Goal: Task Accomplishment & Management: Use online tool/utility

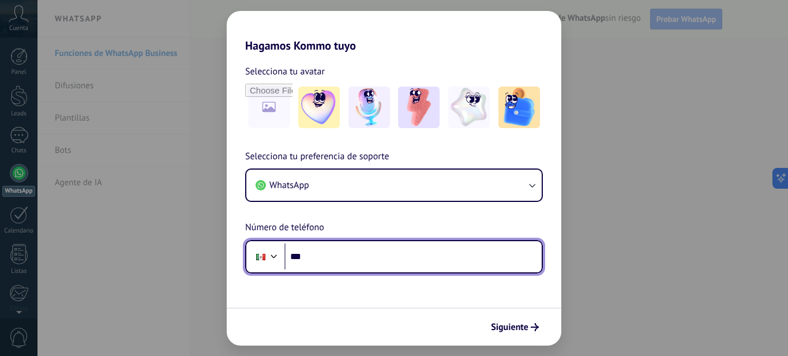
click at [322, 259] on input "***" at bounding box center [412, 256] width 257 height 27
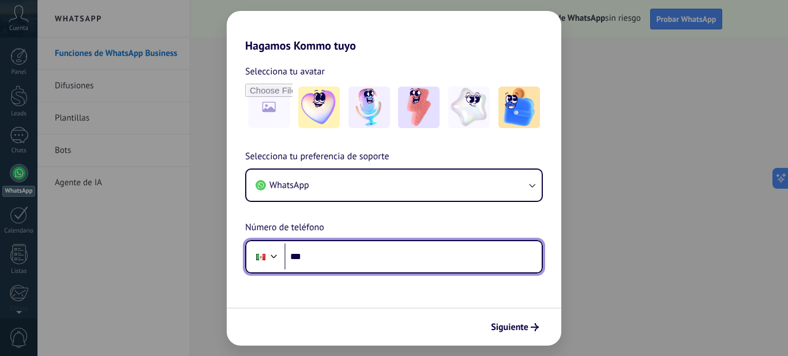
click at [480, 261] on input "***" at bounding box center [412, 256] width 257 height 27
type input "**********"
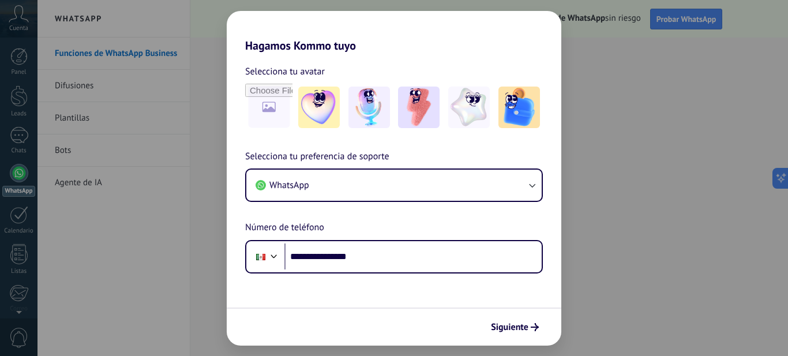
click at [439, 302] on form "**********" at bounding box center [394, 198] width 334 height 293
click at [510, 329] on span "Siguiente" at bounding box center [509, 327] width 37 height 8
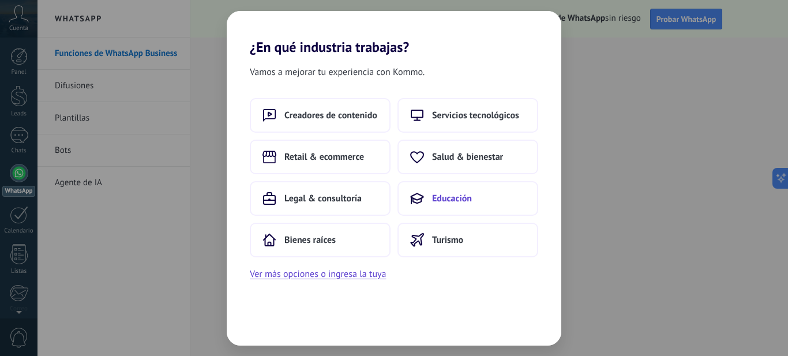
click at [445, 197] on span "Educación" at bounding box center [452, 199] width 40 height 12
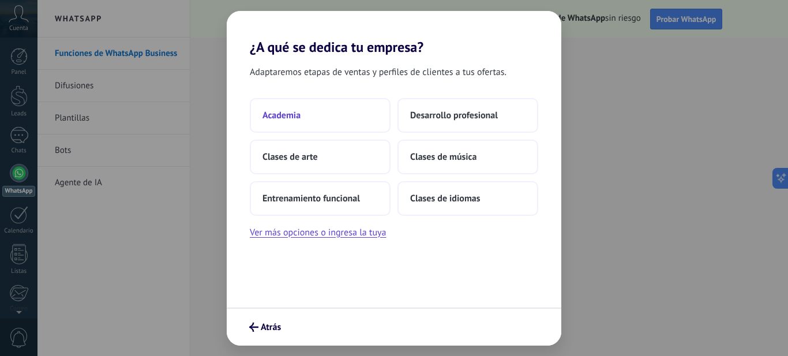
click at [288, 115] on span "Academia" at bounding box center [281, 116] width 38 height 12
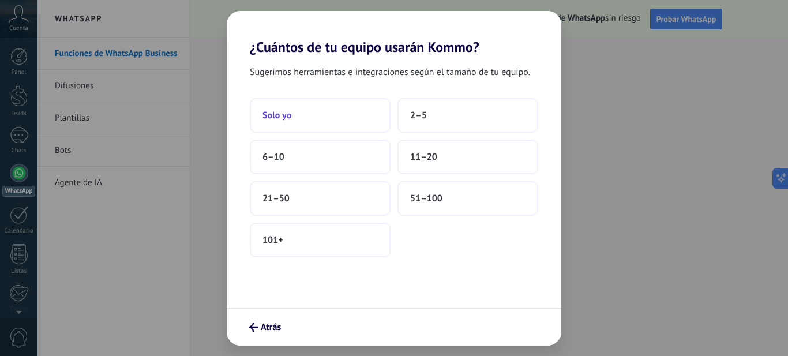
click at [284, 115] on span "Solo yo" at bounding box center [276, 116] width 29 height 12
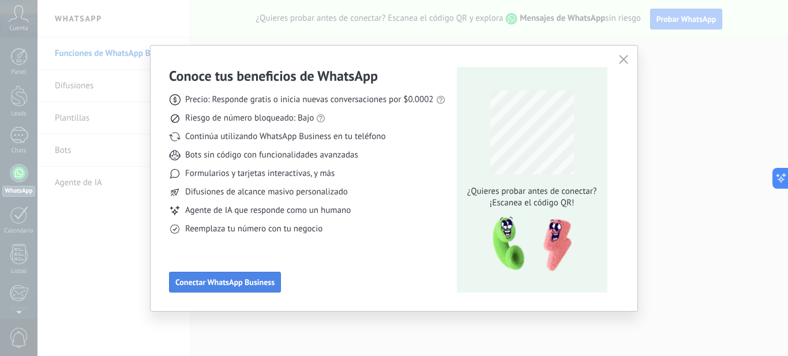
click at [209, 285] on span "Conectar WhatsApp Business" at bounding box center [224, 282] width 99 height 8
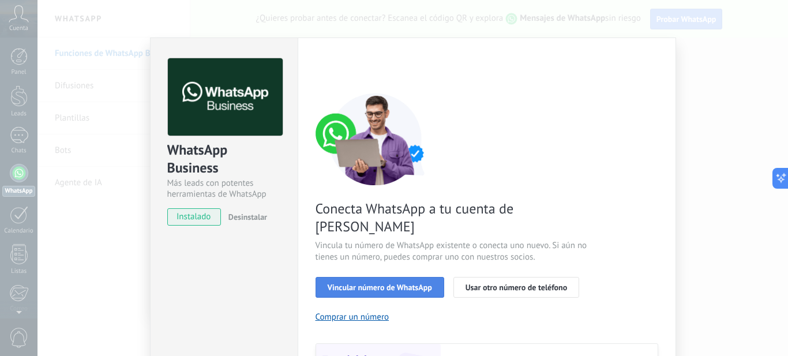
click at [386, 283] on span "Vincular número de WhatsApp" at bounding box center [380, 287] width 104 height 8
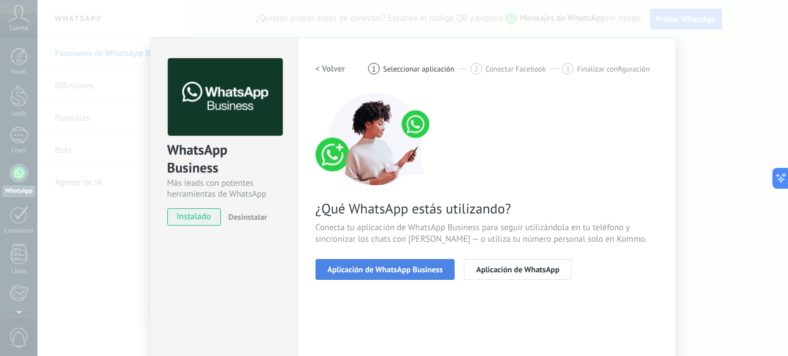
click at [389, 267] on span "Aplicación de WhatsApp Business" at bounding box center [385, 269] width 115 height 8
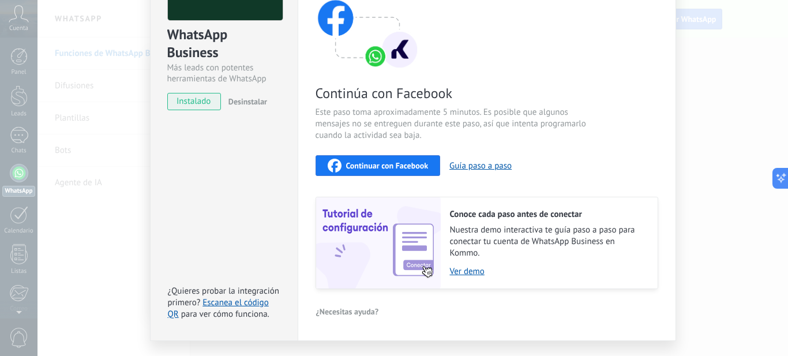
scroll to position [143, 0]
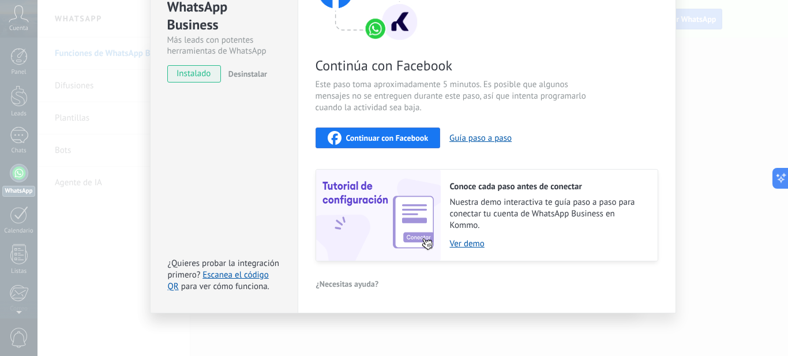
click at [368, 140] on span "Continuar con Facebook" at bounding box center [387, 138] width 82 height 8
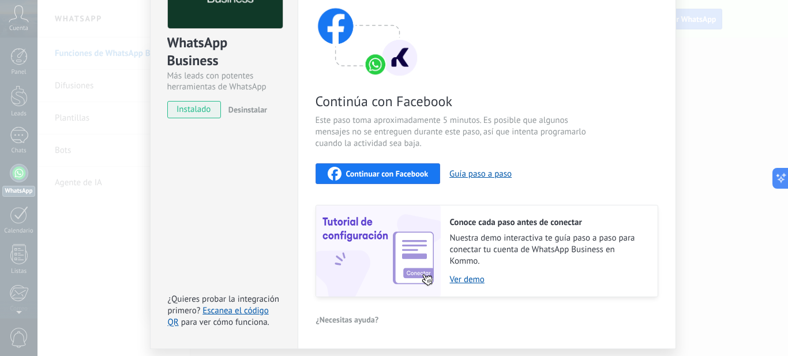
scroll to position [28, 0]
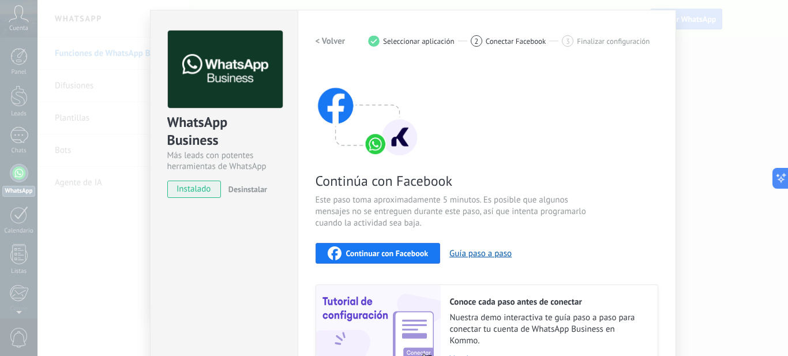
click at [373, 145] on img at bounding box center [367, 111] width 104 height 92
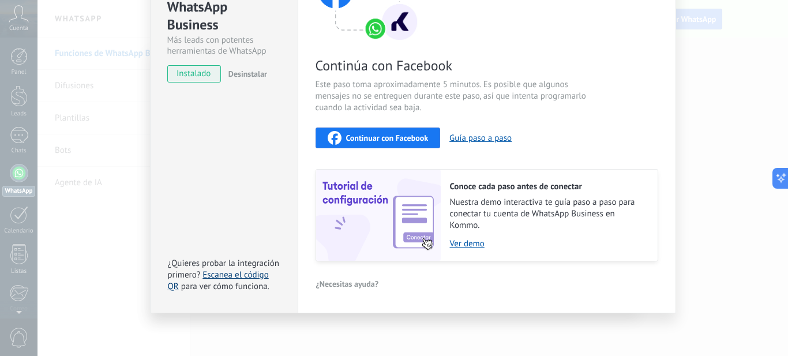
click at [236, 277] on link "Escanea el código QR" at bounding box center [218, 280] width 101 height 22
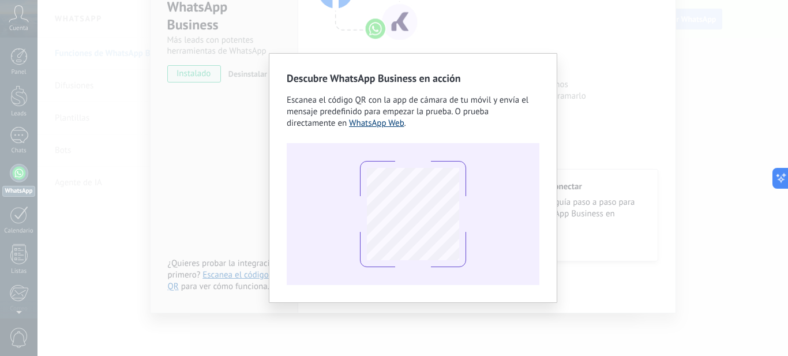
click at [377, 123] on link "WhatsApp Web" at bounding box center [376, 123] width 55 height 11
click at [234, 142] on div "Descubre WhatsApp Business en acción Escanea el código QR con la app [PERSON_NA…" at bounding box center [412, 178] width 750 height 356
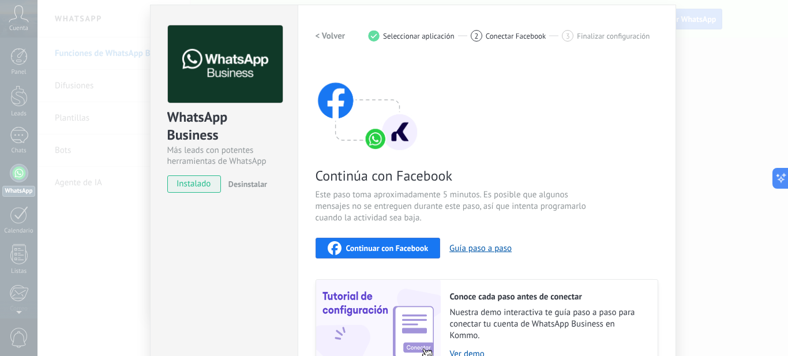
scroll to position [0, 0]
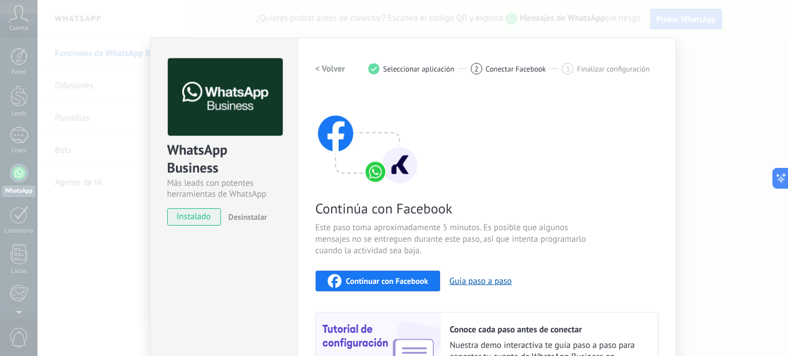
click at [193, 218] on span "instalado" at bounding box center [194, 216] width 52 height 17
click at [189, 217] on span "instalado" at bounding box center [194, 216] width 52 height 17
click at [235, 272] on div "WhatsApp Business Más leads con potentes herramientas de WhatsApp instalado Des…" at bounding box center [224, 246] width 148 height 419
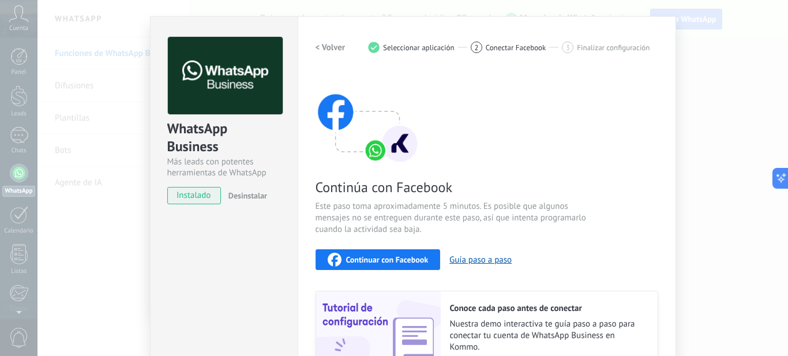
scroll to position [58, 0]
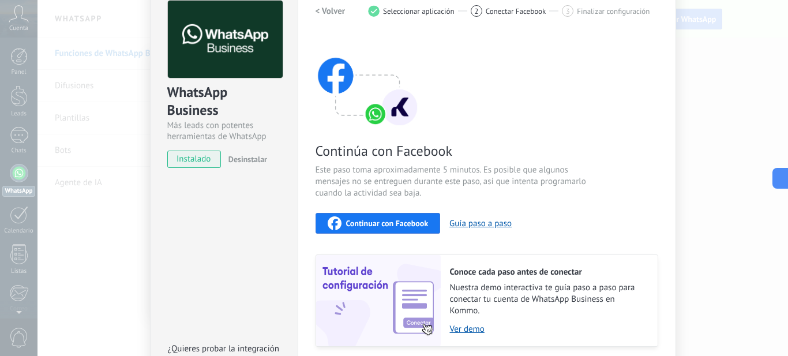
click at [375, 112] on img at bounding box center [367, 81] width 104 height 92
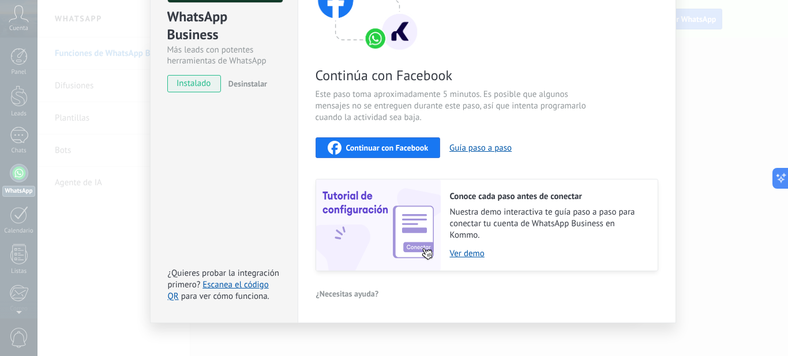
scroll to position [143, 0]
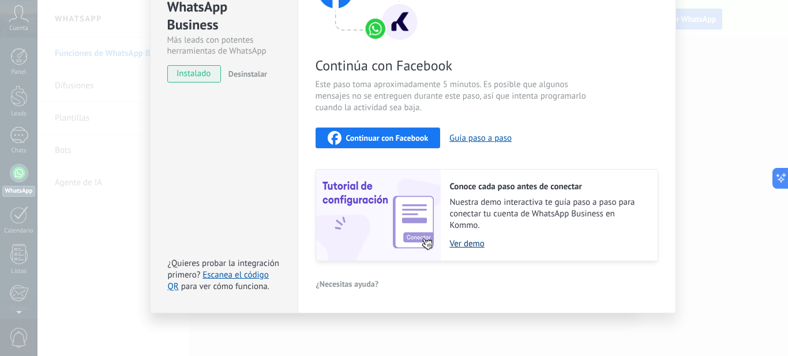
click at [467, 243] on link "Ver demo" at bounding box center [548, 243] width 196 height 11
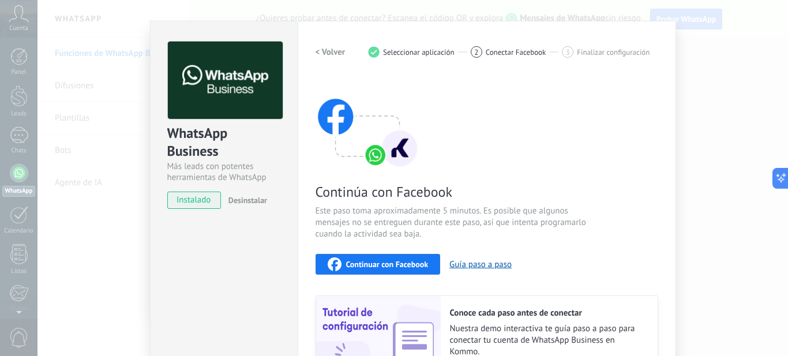
scroll to position [0, 0]
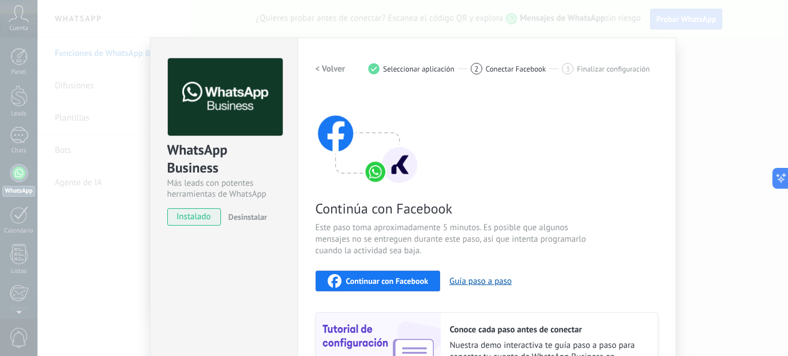
click at [411, 71] on span "Seleccionar aplicación" at bounding box center [419, 69] width 72 height 9
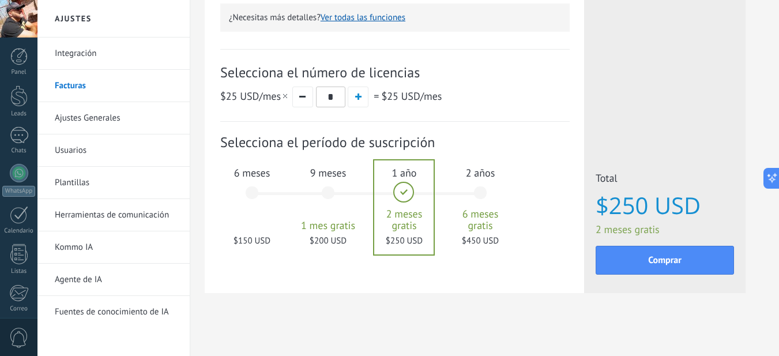
scroll to position [383, 0]
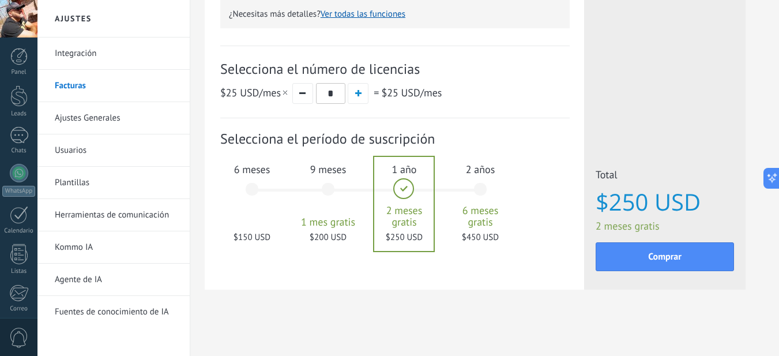
click at [75, 246] on link "Kommo IA" at bounding box center [116, 247] width 123 height 32
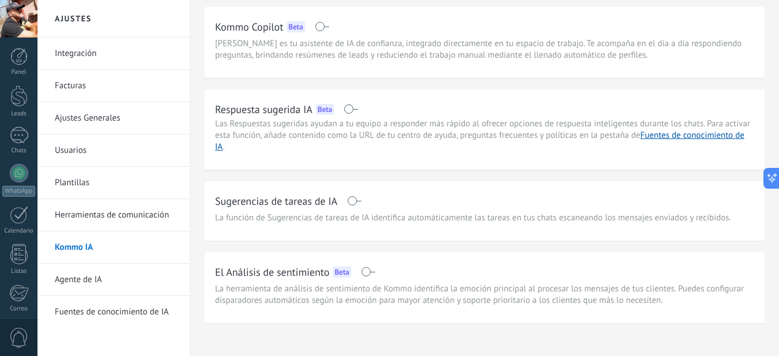
scroll to position [46, 0]
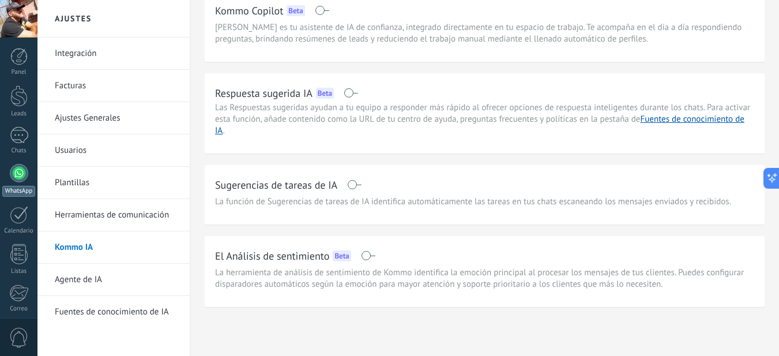
click at [23, 172] on div at bounding box center [19, 173] width 18 height 18
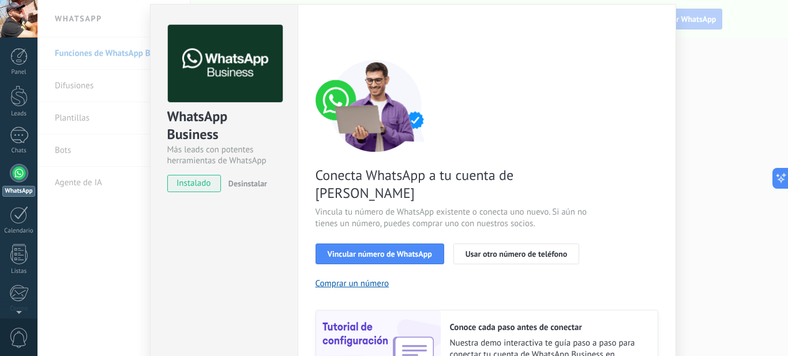
scroll to position [58, 0]
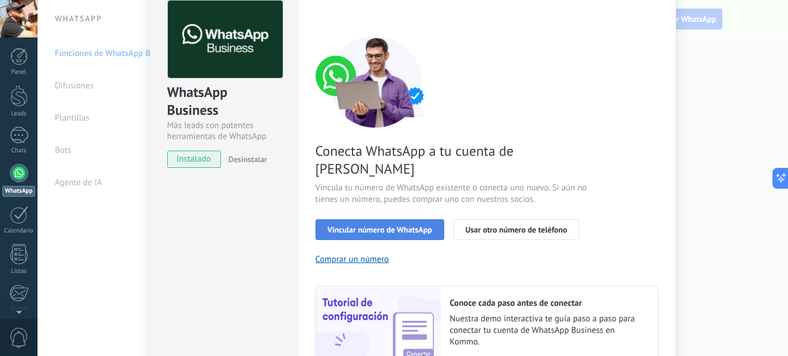
click at [411, 225] on span "Vincular número de WhatsApp" at bounding box center [380, 229] width 104 height 8
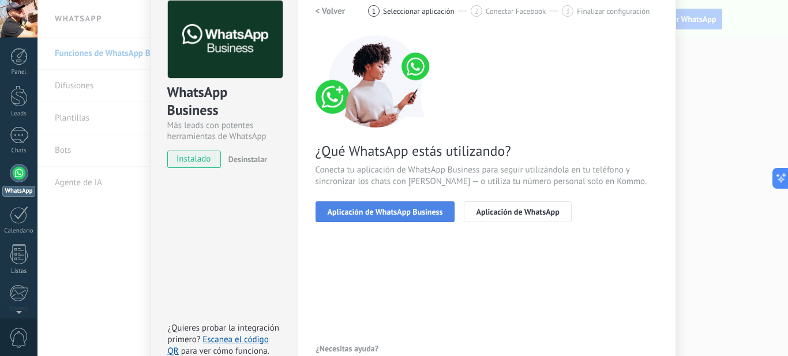
click at [406, 213] on span "Aplicación de WhatsApp Business" at bounding box center [385, 212] width 115 height 8
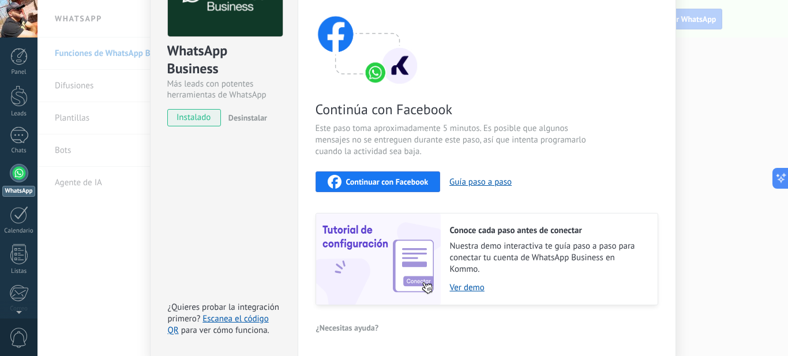
scroll to position [0, 0]
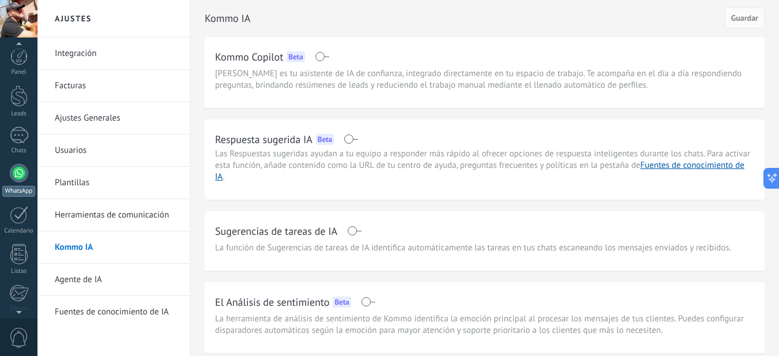
click at [18, 176] on div at bounding box center [19, 173] width 18 height 18
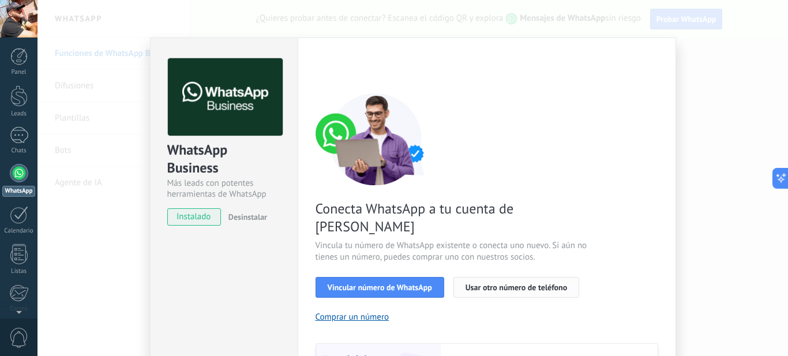
click at [507, 283] on span "Usar otro número de teléfono" at bounding box center [515, 287] width 101 height 8
click at [413, 283] on span "Vincular número de WhatsApp" at bounding box center [380, 287] width 104 height 8
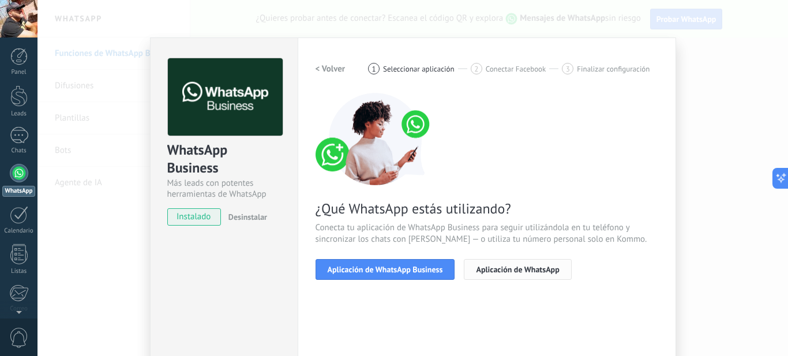
click at [536, 268] on span "Aplicación de WhatsApp" at bounding box center [517, 269] width 83 height 8
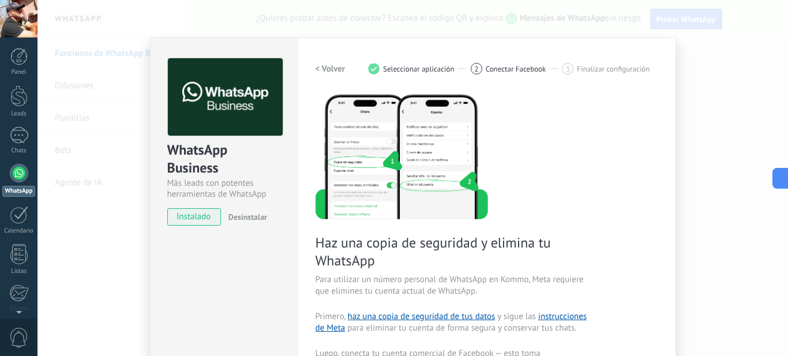
click at [427, 73] on span "Seleccionar aplicación" at bounding box center [419, 69] width 72 height 9
click at [486, 72] on span "Conectar Facebook" at bounding box center [516, 69] width 61 height 9
click at [417, 70] on span "Seleccionar aplicación" at bounding box center [419, 69] width 72 height 9
click at [325, 68] on h2 "< Volver" at bounding box center [330, 68] width 30 height 11
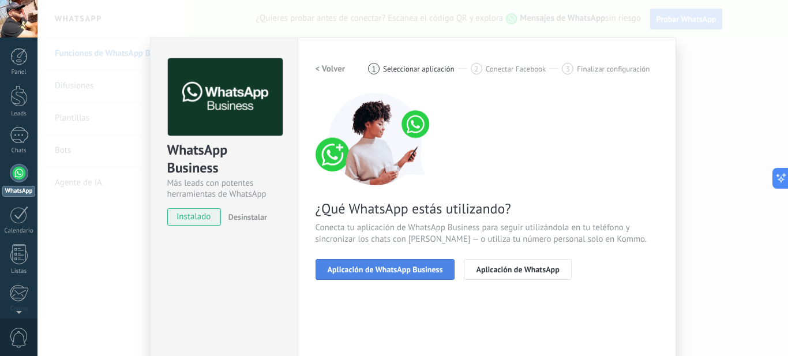
click at [407, 269] on span "Aplicación de WhatsApp Business" at bounding box center [385, 269] width 115 height 8
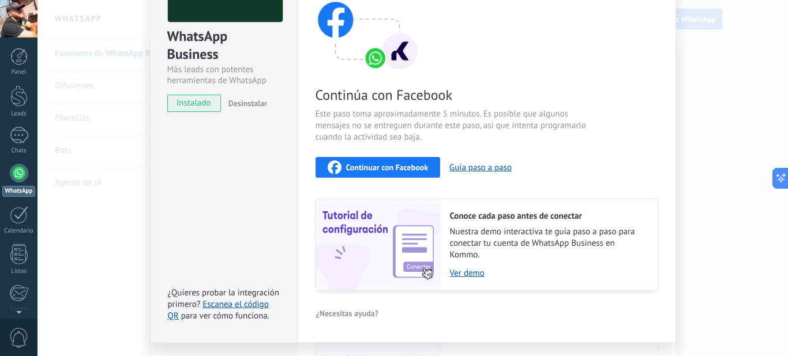
scroll to position [115, 0]
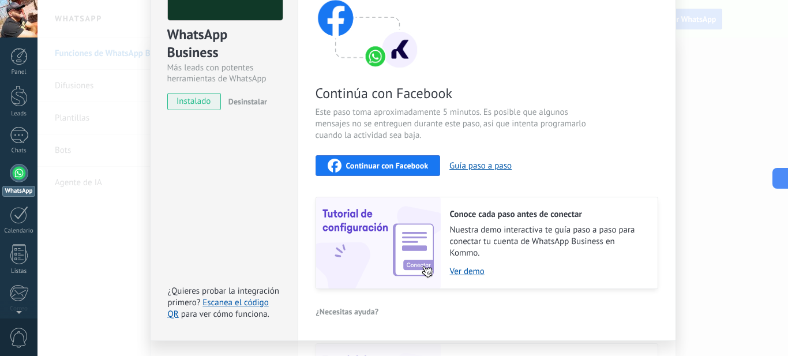
click at [378, 163] on span "Continuar con Facebook" at bounding box center [387, 165] width 82 height 8
click at [635, 82] on div "Continúa con Facebook Este paso toma aproximadamente 5 minutos. Es posible que …" at bounding box center [486, 133] width 343 height 311
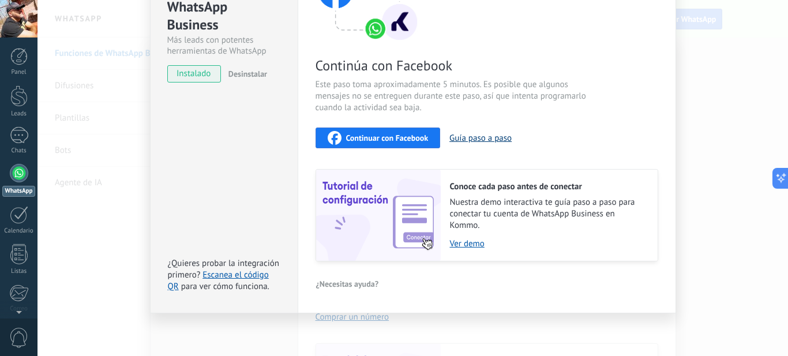
click at [477, 138] on button "Guía paso a paso" at bounding box center [480, 138] width 62 height 11
